Goal: Task Accomplishment & Management: Use online tool/utility

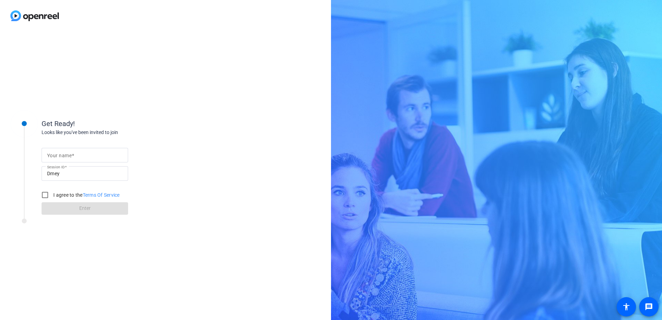
drag, startPoint x: 55, startPoint y: 154, endPoint x: 64, endPoint y: 156, distance: 9.5
click at [55, 155] on mat-label "Your name" at bounding box center [59, 156] width 25 height 6
click at [55, 155] on input "Your name" at bounding box center [85, 155] width 76 height 8
type input "[PERSON_NAME]"
click at [47, 196] on input "I agree to the Terms Of Service" at bounding box center [45, 195] width 14 height 14
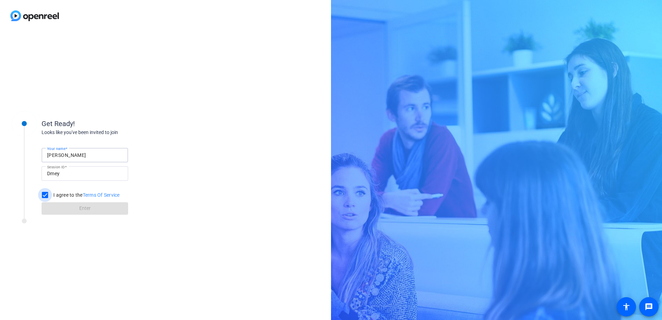
checkbox input "true"
click at [67, 208] on span at bounding box center [85, 208] width 87 height 17
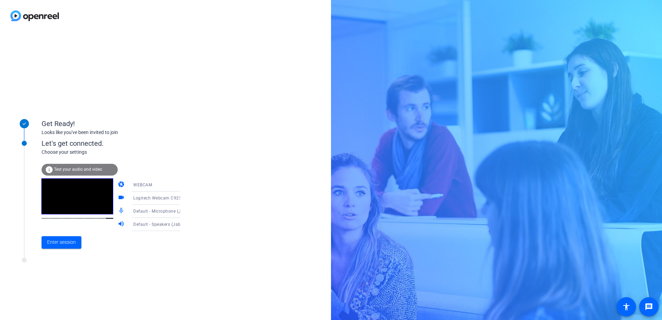
click at [76, 169] on span "Test your audio and video" at bounding box center [78, 169] width 48 height 5
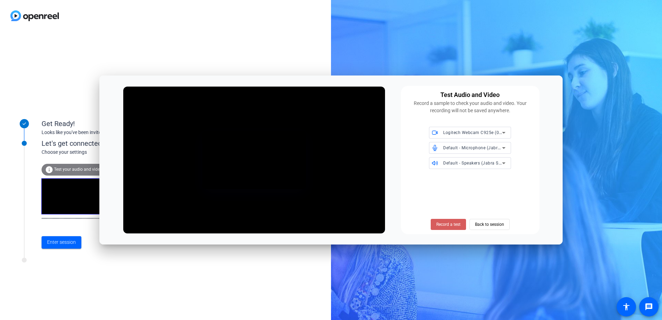
click at [451, 225] on span "Record a test" at bounding box center [449, 224] width 24 height 6
click at [484, 223] on div "Stop Testing Back to session" at bounding box center [470, 224] width 78 height 11
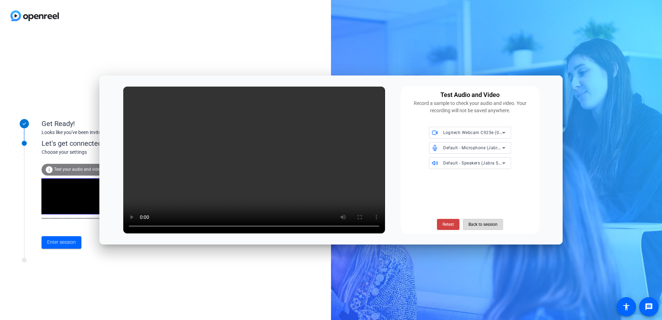
click at [478, 223] on span "Back to session" at bounding box center [483, 224] width 29 height 13
